Goal: Information Seeking & Learning: Compare options

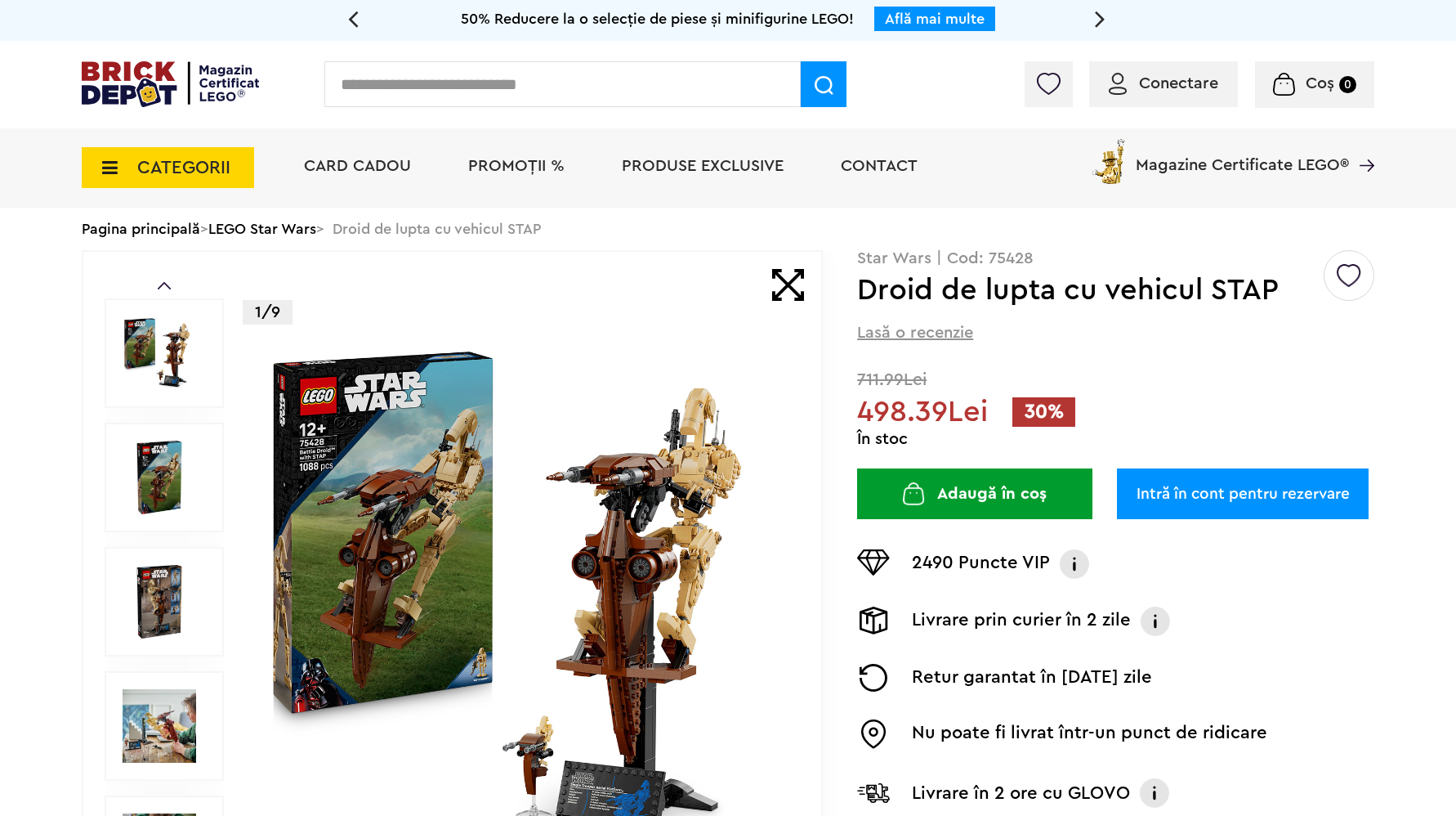
click at [831, 414] on div "Prev Next 1/9 Creează o listă nouă Star Wars | Cod: 75428 Droid de lupta cu veh…" at bounding box center [728, 602] width 1293 height 703
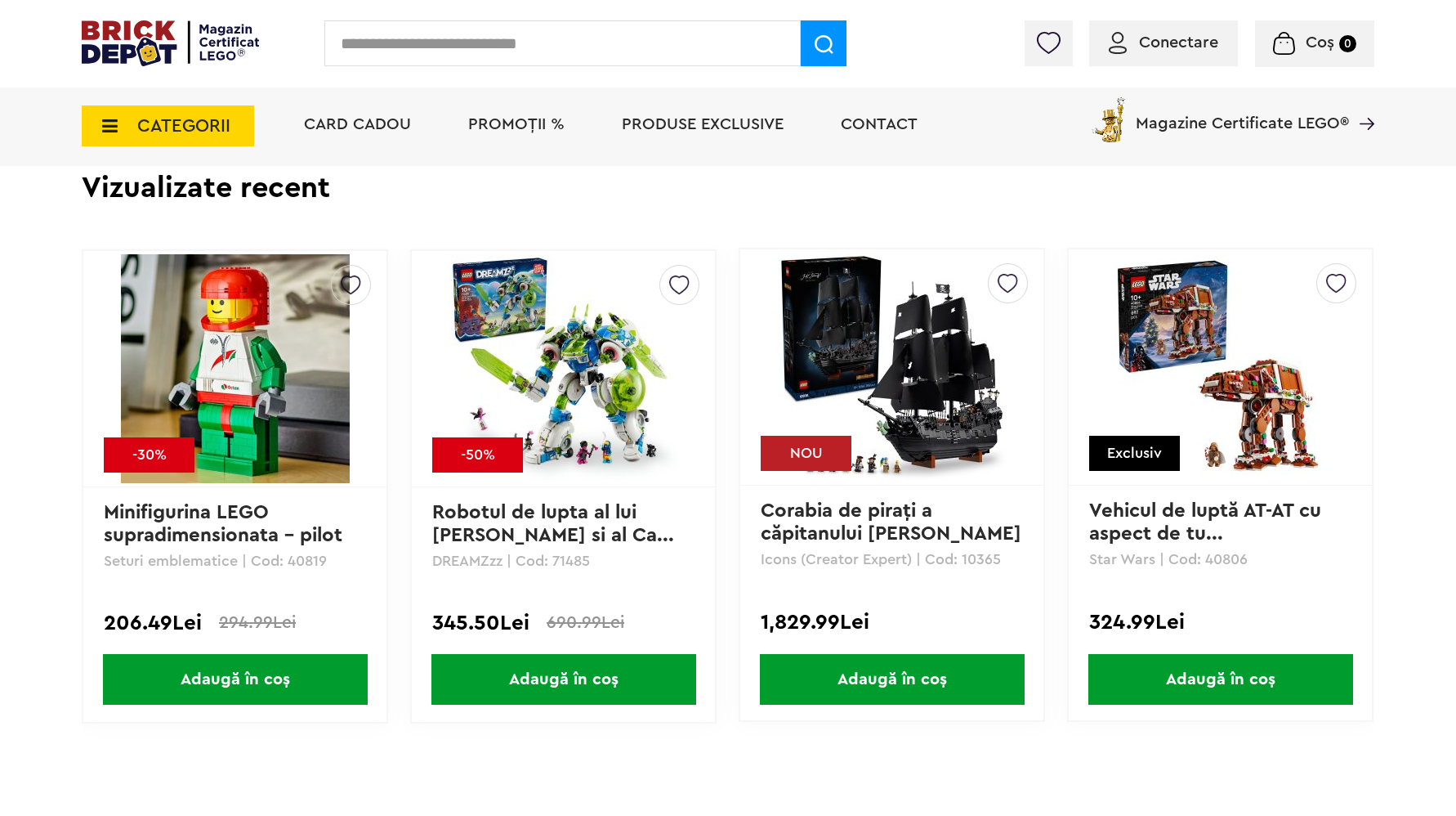
scroll to position [3812, 0]
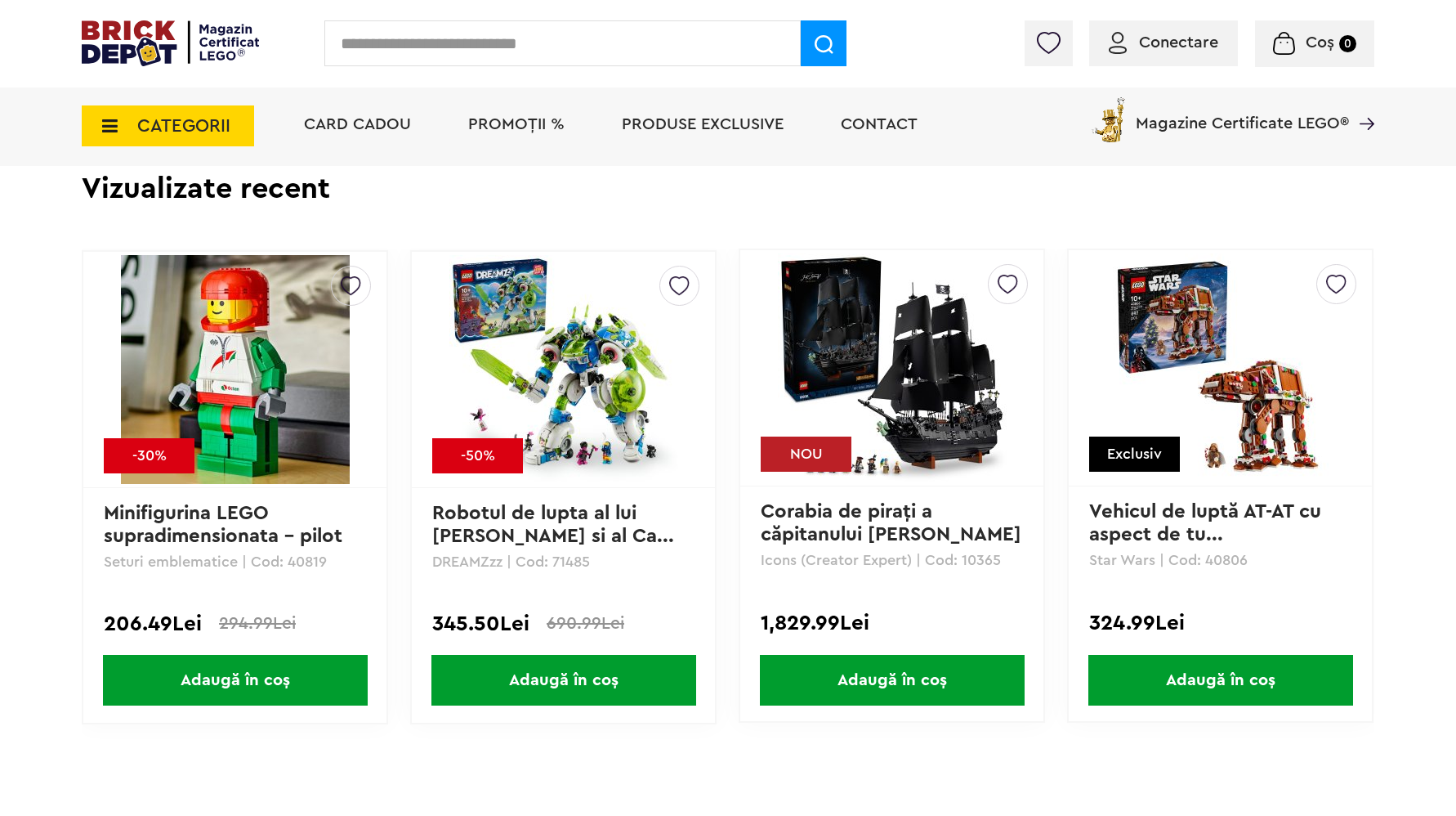
click at [1171, 330] on img at bounding box center [1221, 368] width 229 height 229
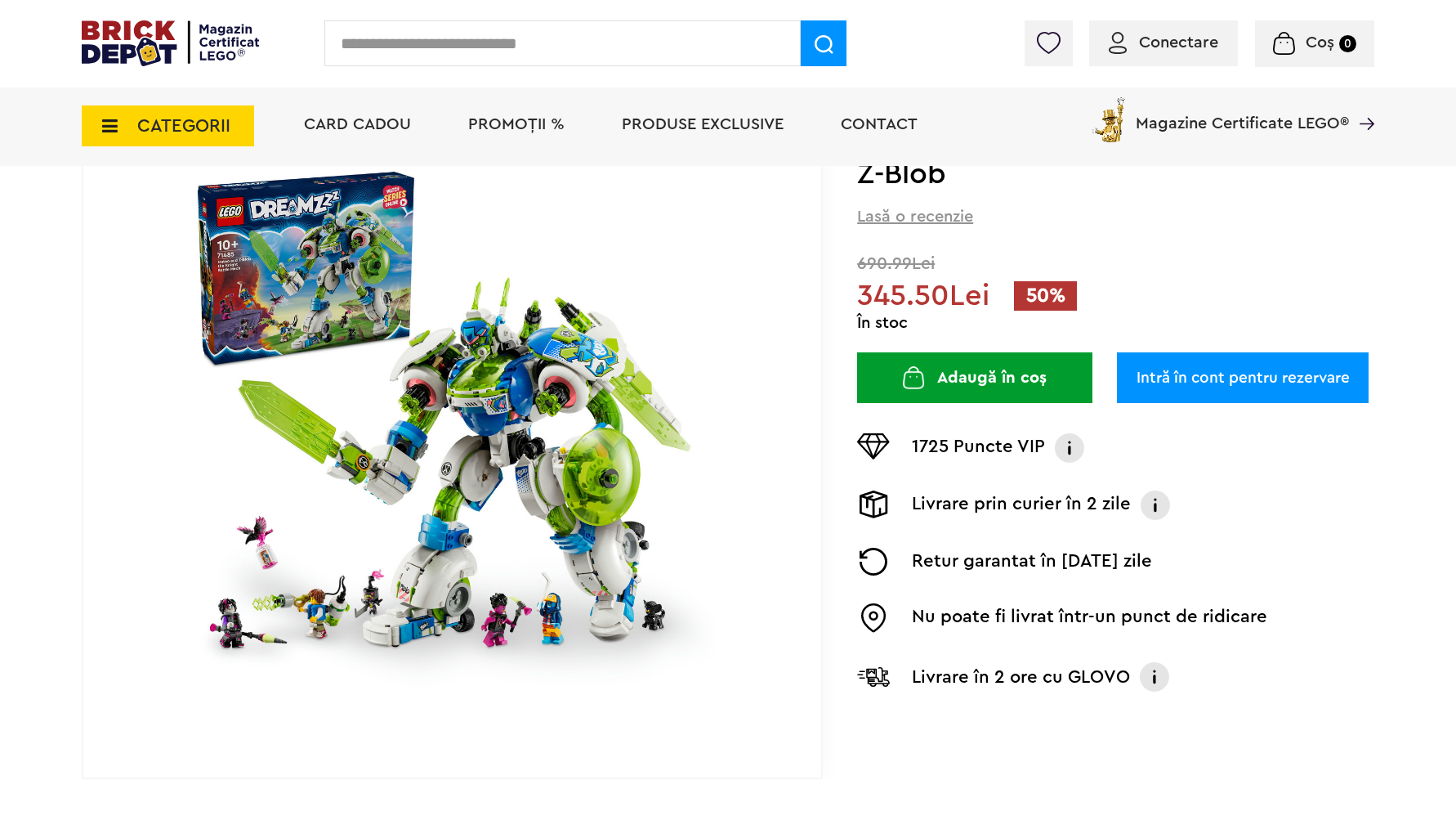
scroll to position [270, 0]
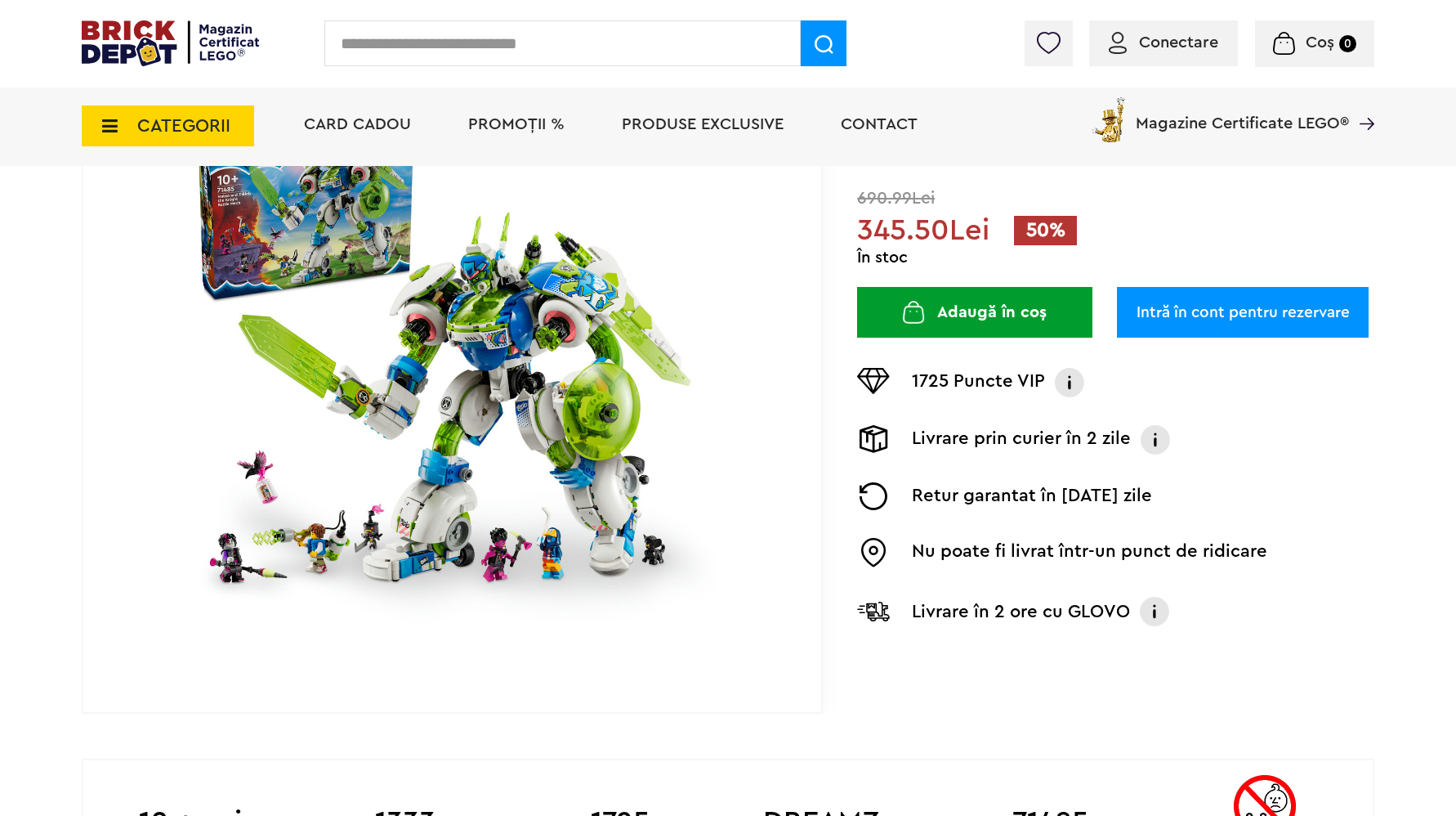
click at [439, 372] on img at bounding box center [452, 361] width 526 height 526
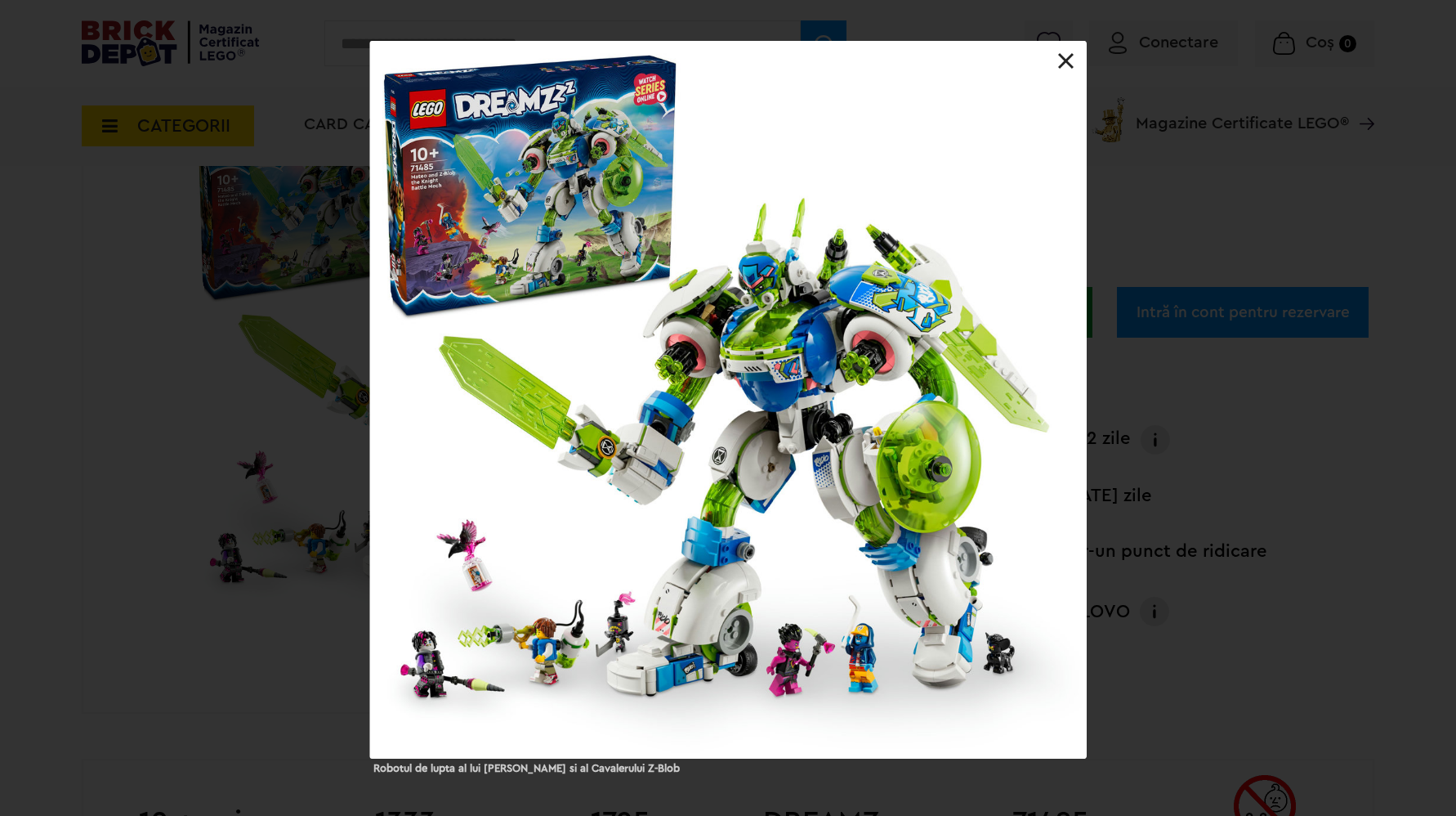
click at [1018, 391] on div at bounding box center [728, 399] width 717 height 717
click at [1047, 391] on div at bounding box center [728, 399] width 717 height 717
click at [1071, 389] on div at bounding box center [728, 399] width 717 height 717
click at [1134, 377] on div "Robotul de lupta al lui Mateo si al Cavalerului Z-Blob" at bounding box center [728, 406] width 1456 height 732
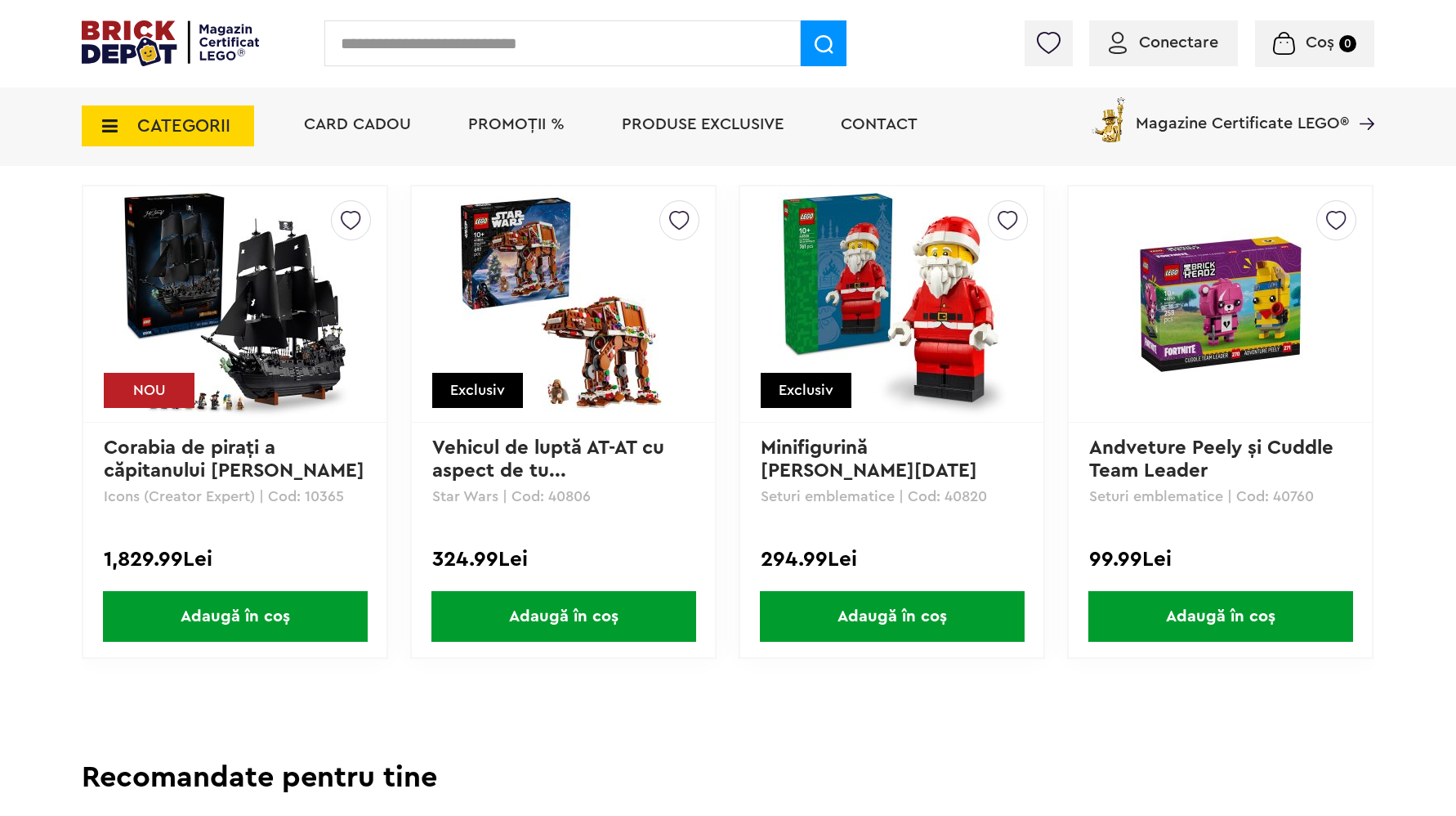
scroll to position [3849, 0]
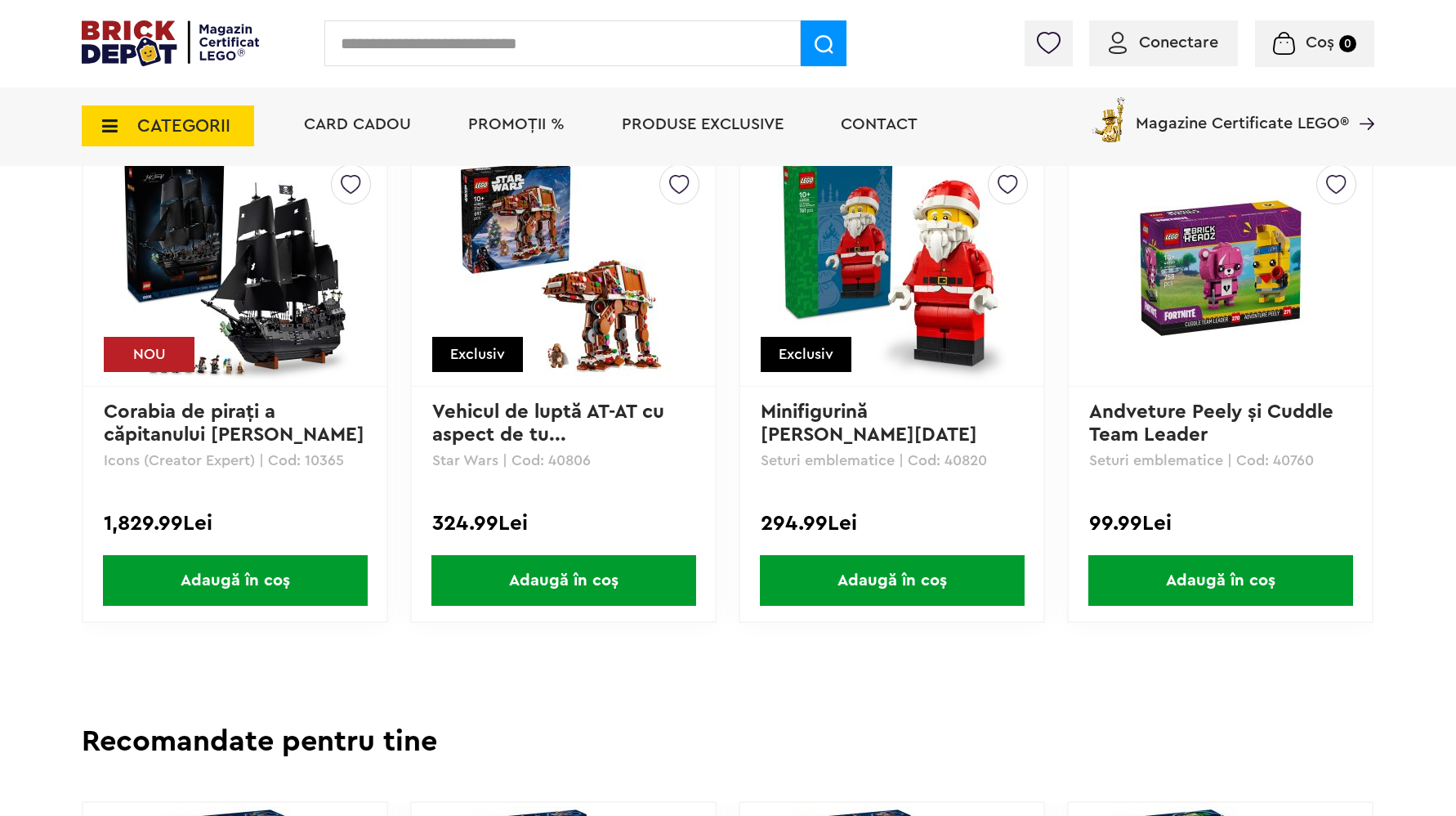
click at [1236, 235] on img at bounding box center [1221, 268] width 229 height 229
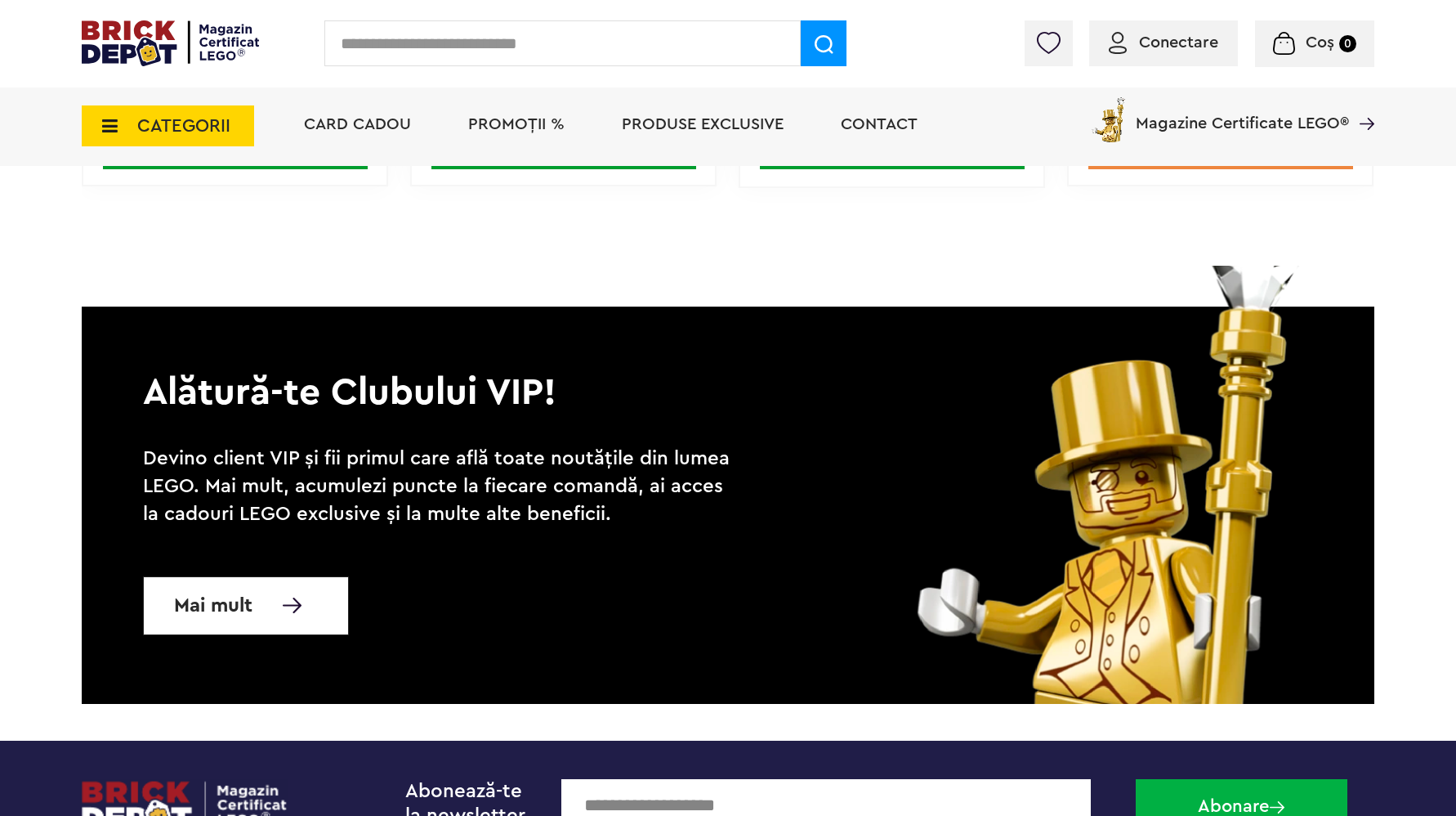
scroll to position [3077, 0]
